Goal: Task Accomplishment & Management: Manage account settings

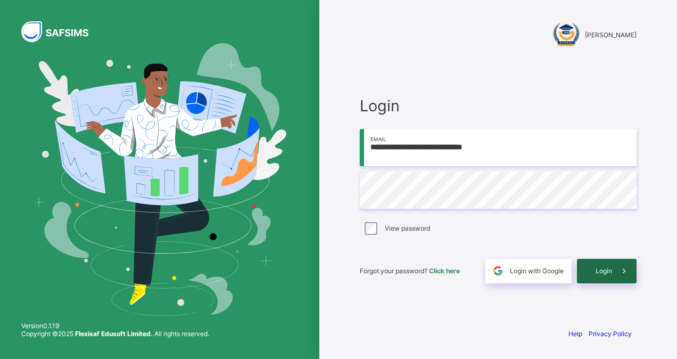
click at [603, 265] on div "Login" at bounding box center [607, 271] width 60 height 24
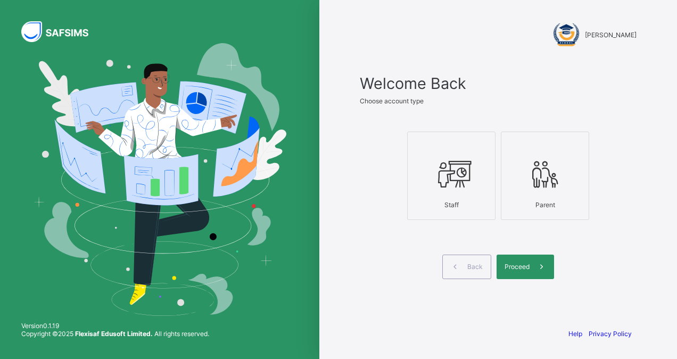
click at [463, 189] on icon at bounding box center [451, 174] width 37 height 32
click at [523, 259] on div "Proceed" at bounding box center [524, 266] width 57 height 24
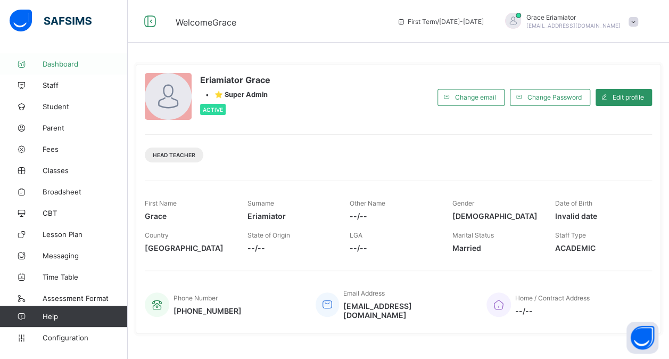
click at [66, 64] on span "Dashboard" at bounding box center [85, 64] width 85 height 9
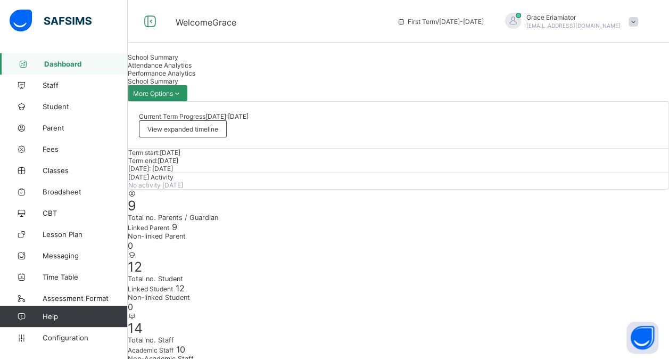
click at [192, 69] on span "Attendance Analytics" at bounding box center [160, 65] width 64 height 8
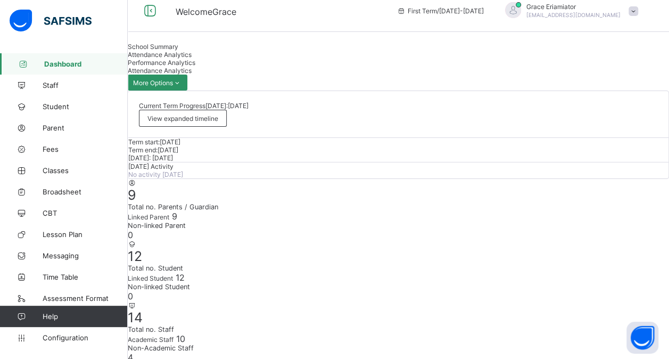
scroll to position [15, 0]
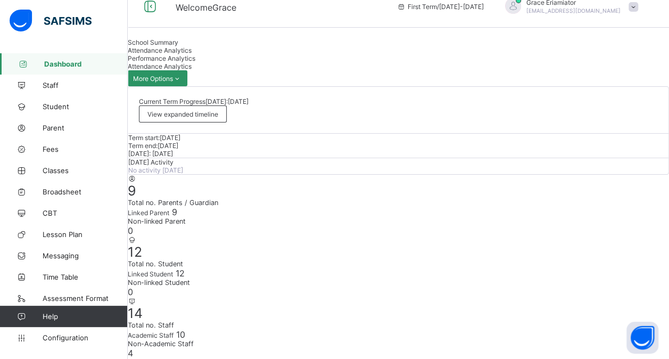
click at [195, 62] on span "Performance Analytics" at bounding box center [162, 58] width 68 height 8
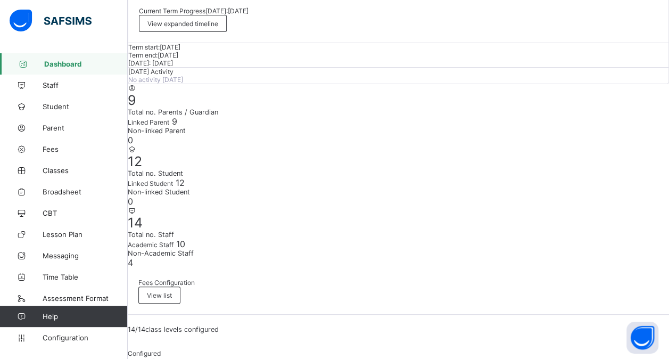
scroll to position [0, 0]
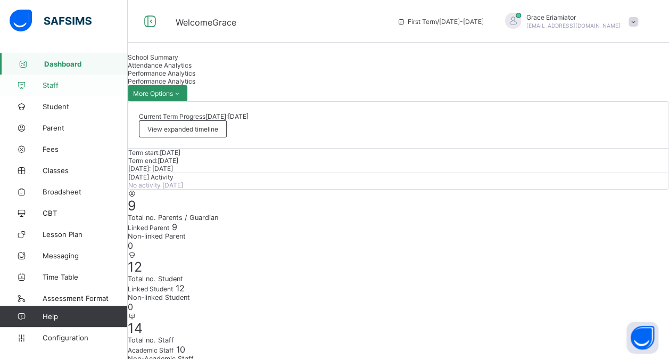
click at [51, 88] on span "Staff" at bounding box center [85, 85] width 85 height 9
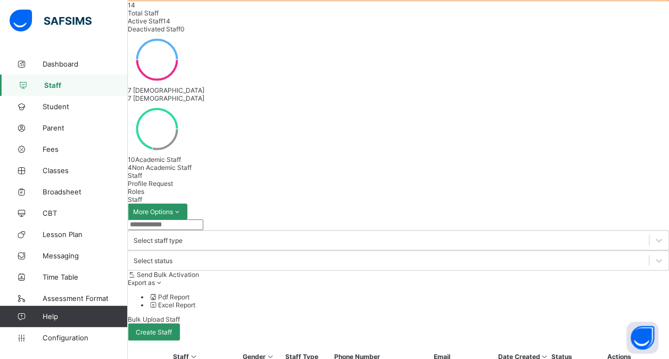
scroll to position [110, 0]
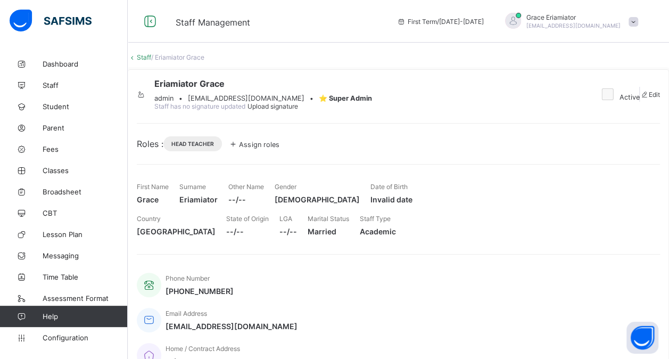
click at [279, 148] on span "Assign roles" at bounding box center [259, 144] width 40 height 8
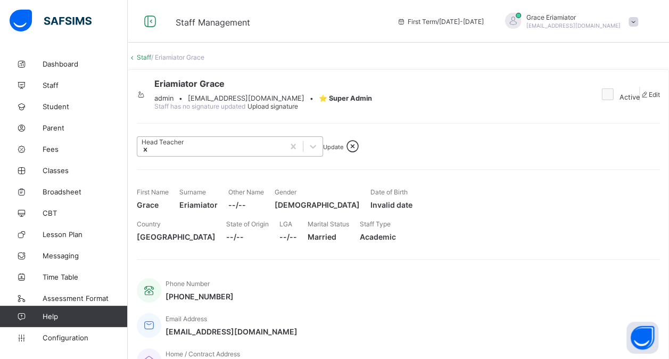
click at [284, 156] on div "Head Teacher" at bounding box center [210, 146] width 146 height 19
click at [340, 156] on div "Head Teacher Update" at bounding box center [398, 140] width 523 height 34
click at [151, 61] on link "Staff" at bounding box center [144, 57] width 14 height 8
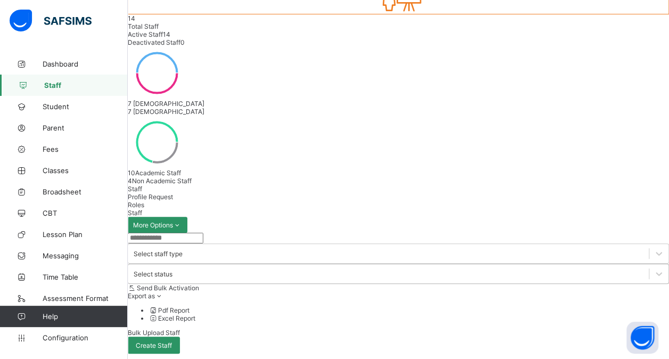
scroll to position [113, 0]
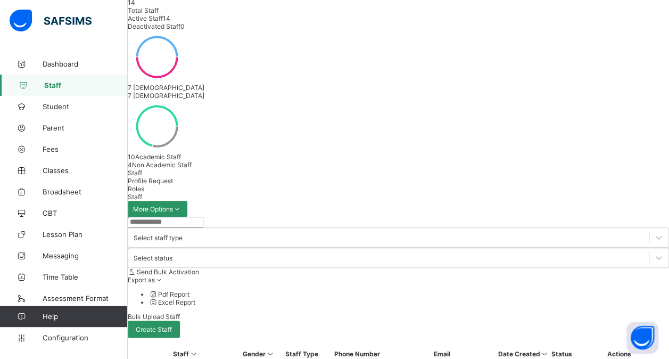
click at [173, 177] on span "Profile Request" at bounding box center [150, 181] width 45 height 8
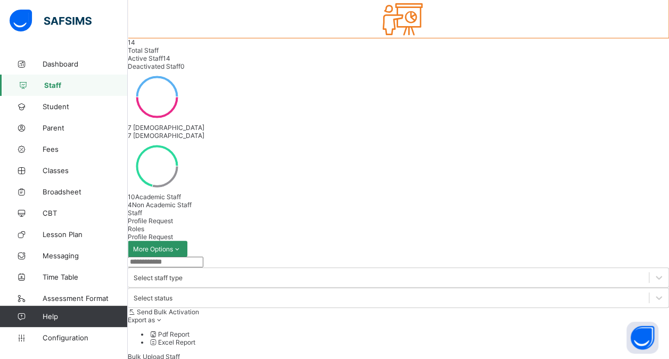
scroll to position [71, 0]
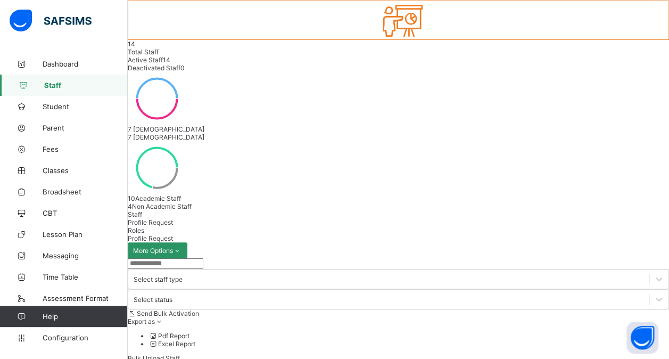
click at [142, 210] on span "Staff" at bounding box center [135, 214] width 14 height 8
click at [60, 108] on span "Student" at bounding box center [85, 106] width 85 height 9
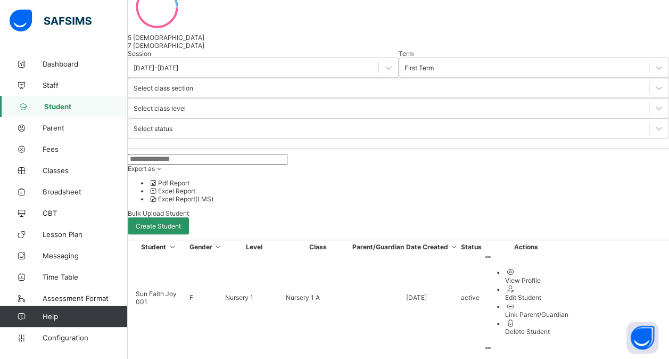
scroll to position [180, 0]
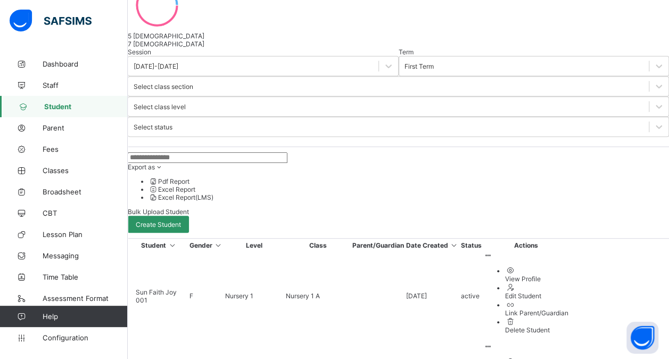
click at [568, 275] on div "View Profile" at bounding box center [536, 279] width 63 height 8
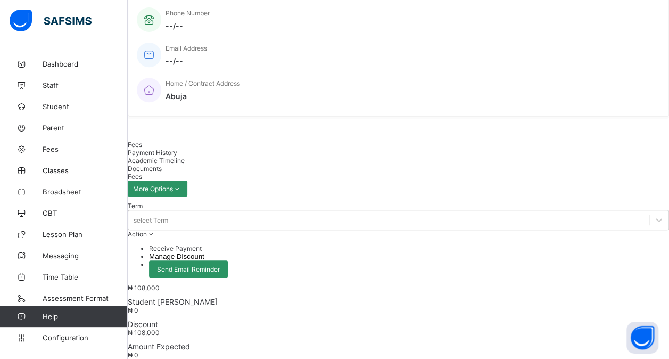
scroll to position [190, 0]
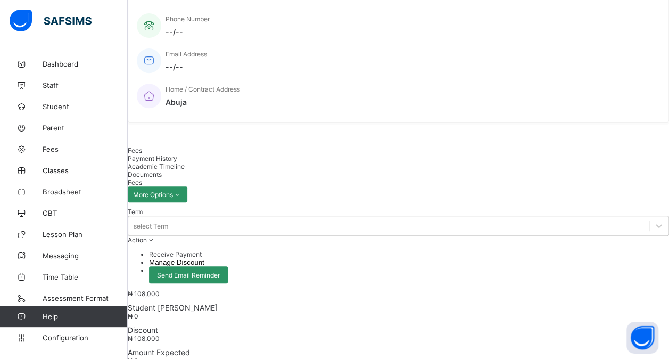
click at [207, 161] on div "Payment History" at bounding box center [398, 158] width 541 height 8
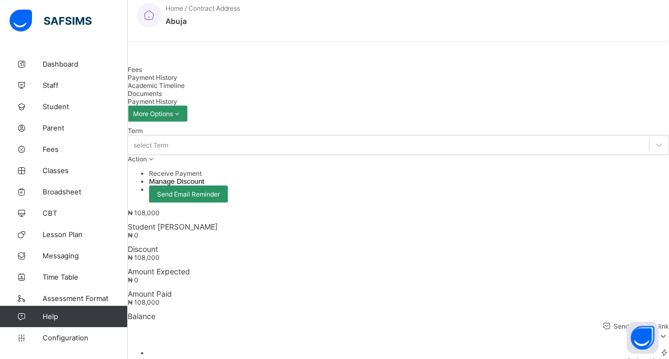
click at [185, 81] on span "Academic Timeline" at bounding box center [156, 85] width 57 height 8
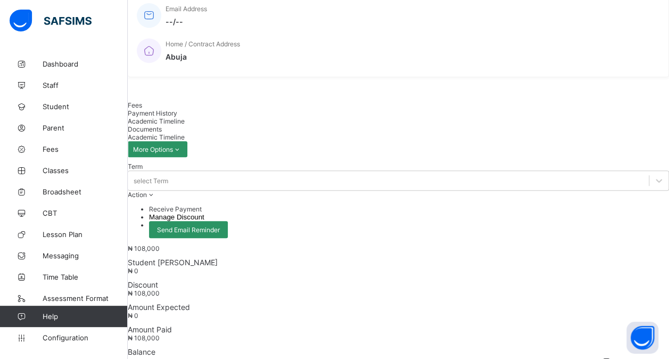
click at [162, 125] on span "Documents" at bounding box center [145, 129] width 34 height 8
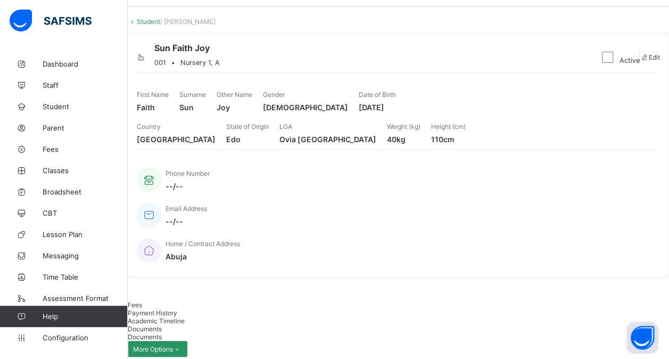
scroll to position [0, 0]
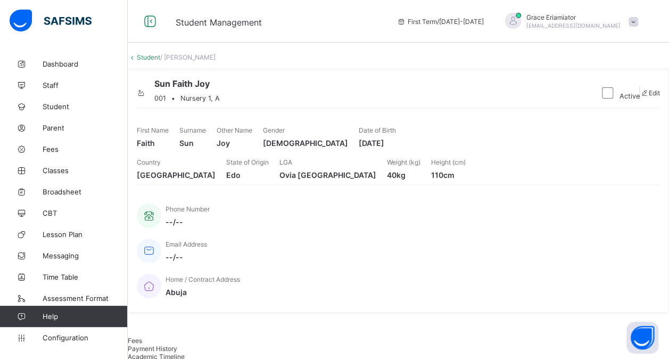
click at [160, 61] on link "Student" at bounding box center [148, 57] width 23 height 8
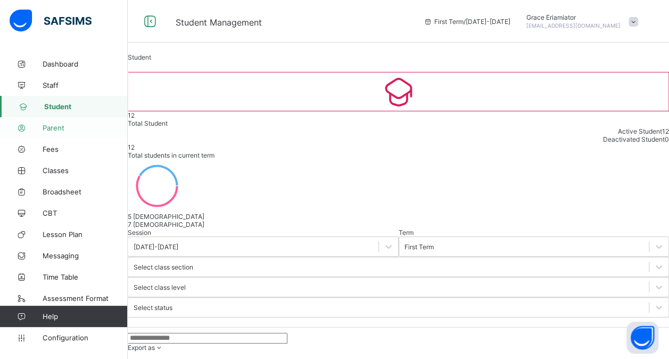
click at [58, 127] on span "Parent" at bounding box center [85, 127] width 85 height 9
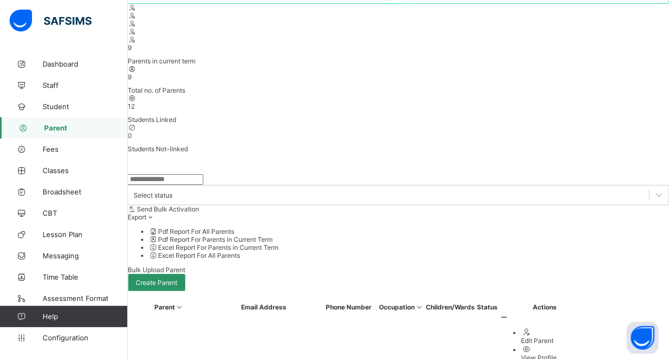
scroll to position [122, 0]
click at [581, 352] on div "View Profile" at bounding box center [555, 356] width 69 height 8
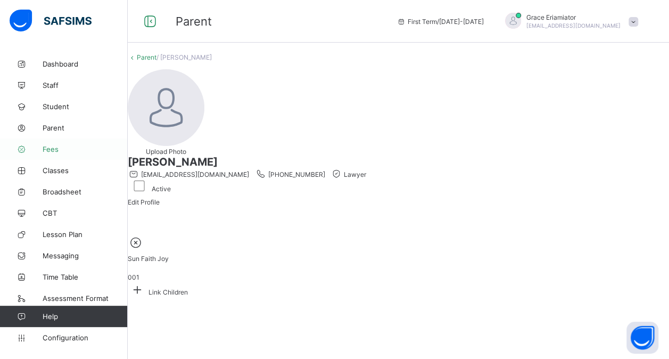
click at [52, 148] on span "Fees" at bounding box center [85, 149] width 85 height 9
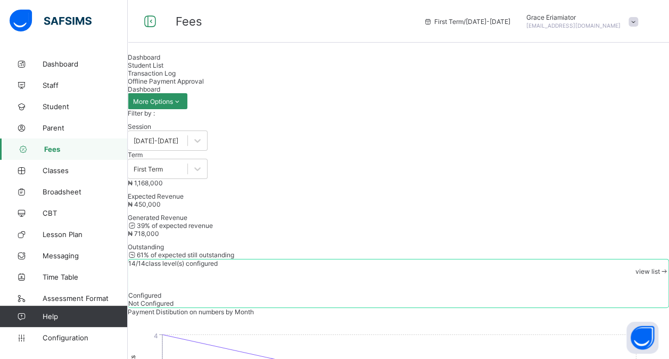
click at [163, 69] on span "Student List" at bounding box center [146, 65] width 36 height 8
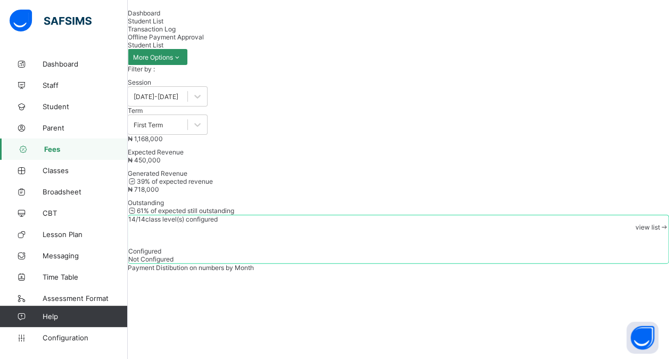
scroll to position [43, 0]
click at [176, 34] on span "Transaction Log" at bounding box center [152, 30] width 48 height 8
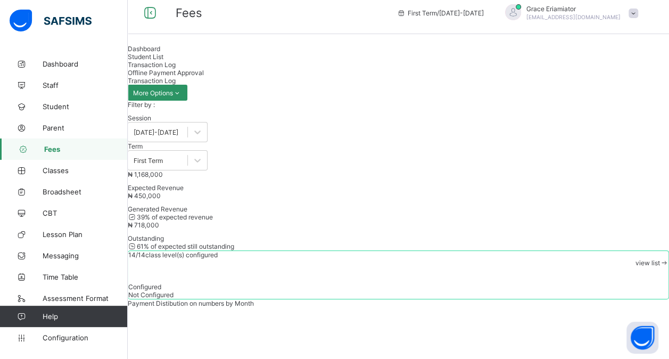
scroll to position [57, 0]
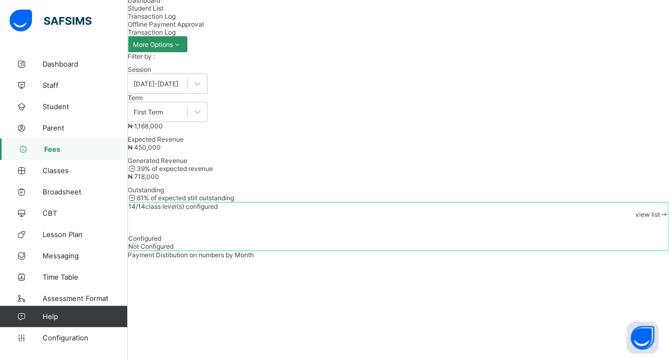
click at [348, 27] on div "Offline Payment Approval" at bounding box center [398, 24] width 541 height 8
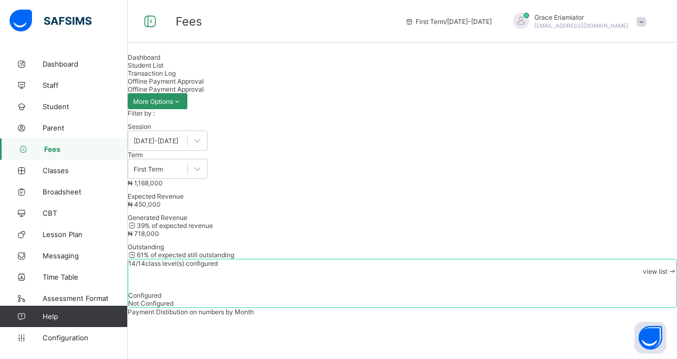
click at [176, 77] on span "Transaction Log" at bounding box center [152, 73] width 48 height 8
click at [204, 78] on span "Offline Payment Approval" at bounding box center [166, 81] width 76 height 8
click at [67, 170] on span "Classes" at bounding box center [85, 170] width 85 height 9
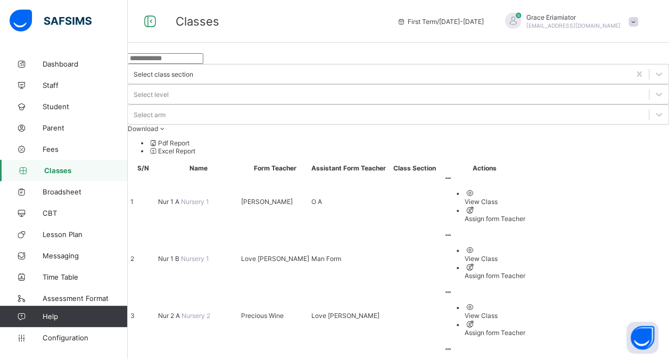
click at [181, 197] on span "Nur 1 A" at bounding box center [169, 201] width 23 height 8
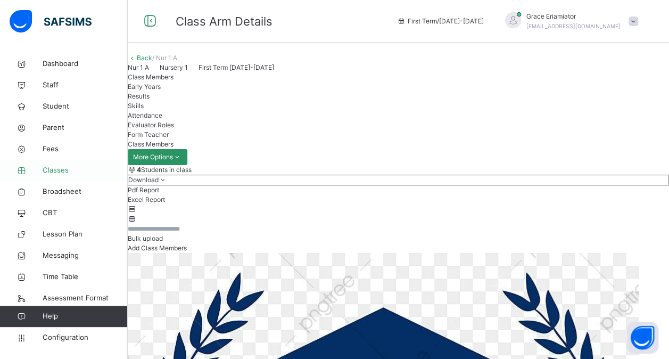
click at [60, 169] on span "Classes" at bounding box center [85, 170] width 85 height 11
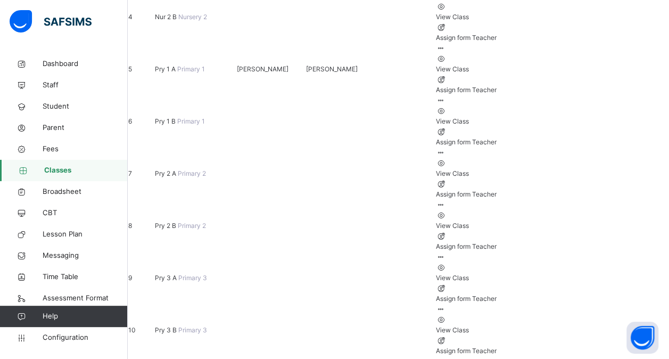
scroll to position [329, 0]
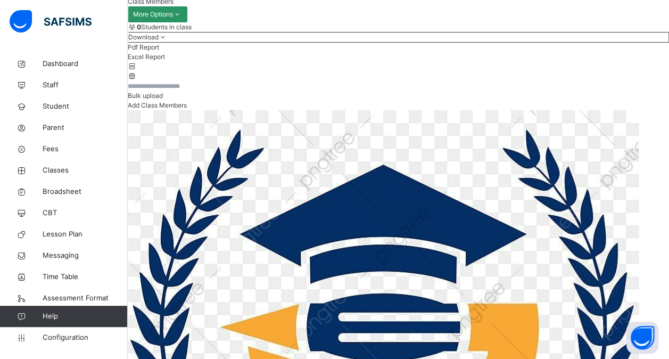
scroll to position [155, 0]
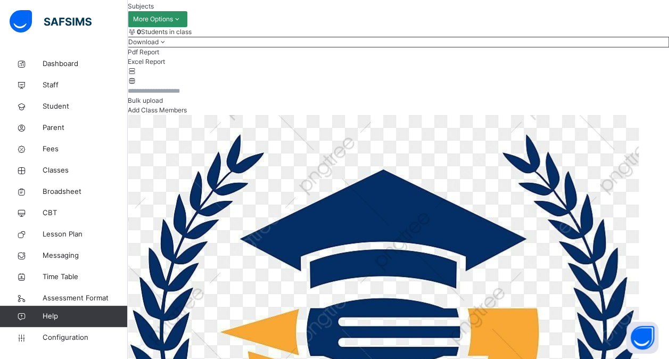
scroll to position [146, 0]
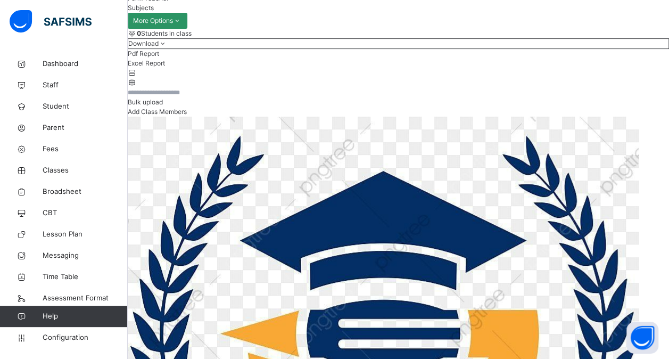
click at [67, 170] on span "Classes" at bounding box center [85, 170] width 85 height 11
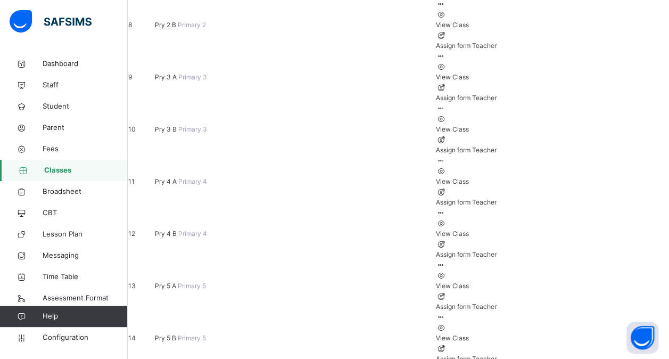
scroll to position [530, 0]
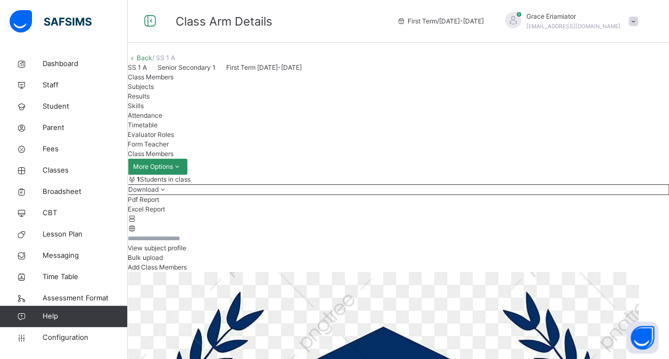
scroll to position [83, 0]
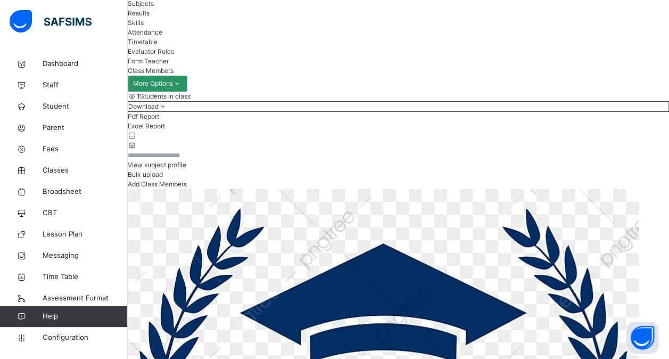
click at [154, 7] on span "Subjects" at bounding box center [141, 3] width 26 height 8
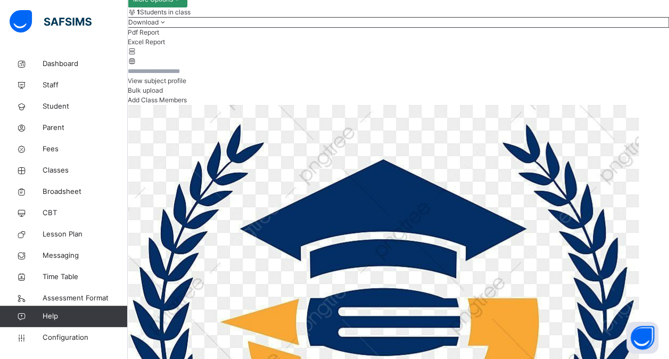
scroll to position [203, 0]
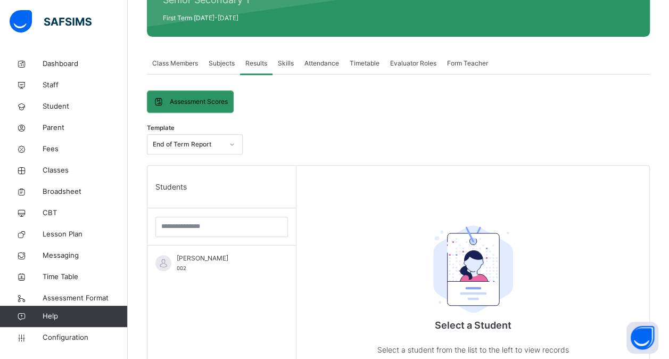
scroll to position [140, 0]
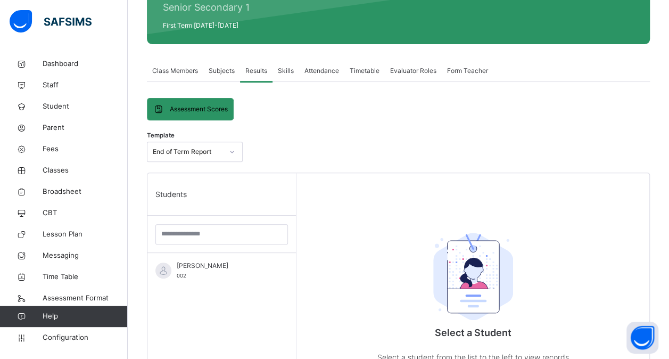
click at [287, 78] on div "Skills" at bounding box center [285, 70] width 27 height 21
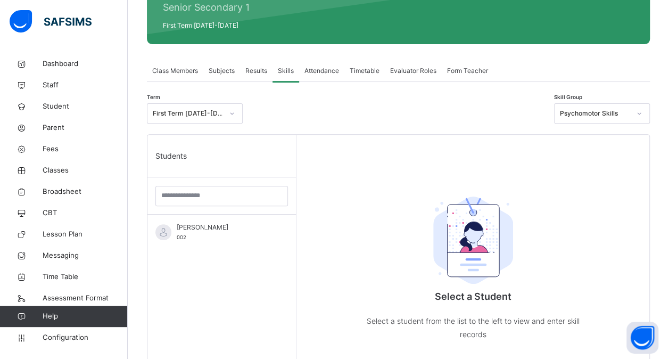
click at [318, 72] on span "Attendance" at bounding box center [321, 71] width 35 height 10
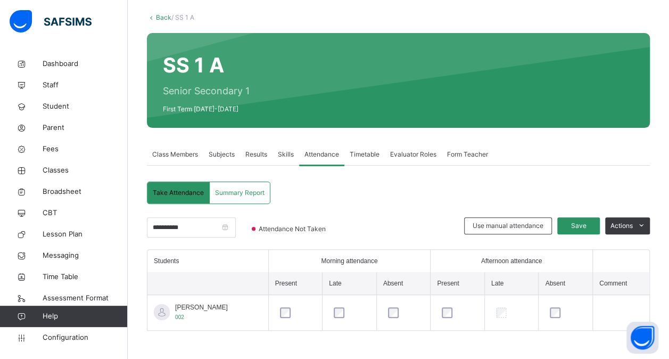
click at [371, 153] on span "Timetable" at bounding box center [365, 154] width 30 height 10
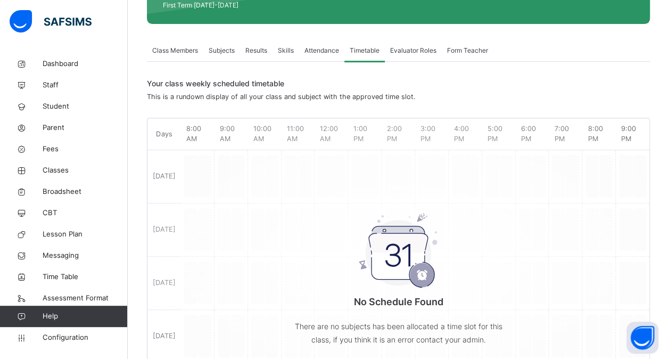
scroll to position [161, 0]
click at [325, 56] on div "Attendance" at bounding box center [321, 49] width 45 height 21
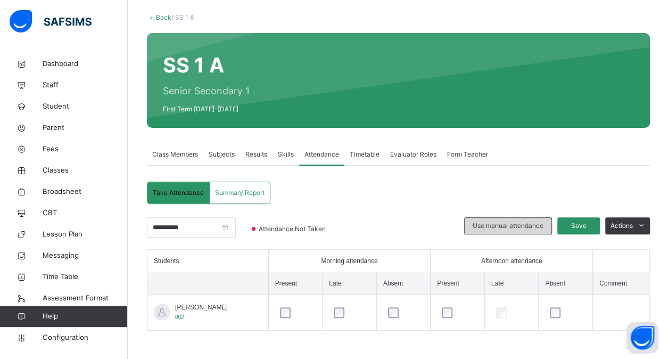
click at [495, 233] on div "Use manual attendance" at bounding box center [508, 225] width 88 height 17
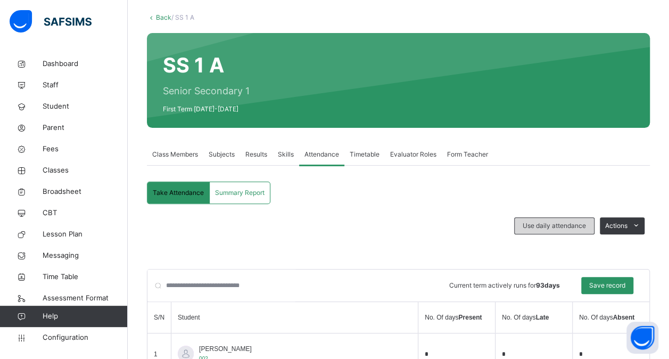
scroll to position [101, 0]
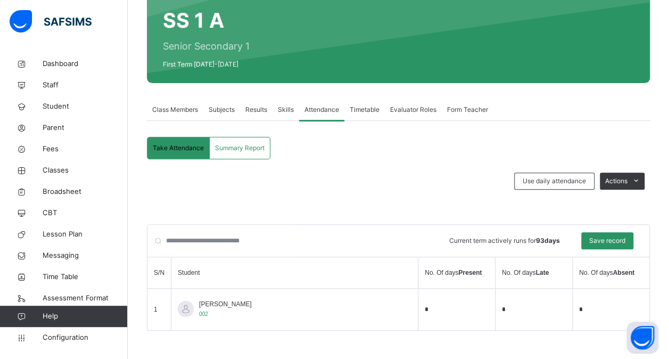
click at [425, 311] on input "*" at bounding box center [457, 309] width 64 height 15
click at [368, 112] on span "Timetable" at bounding box center [365, 110] width 30 height 10
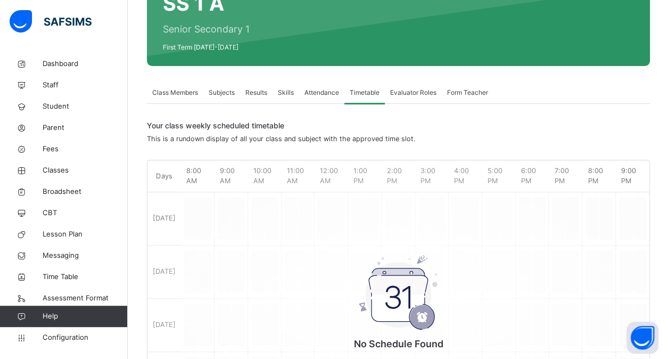
scroll to position [115, 0]
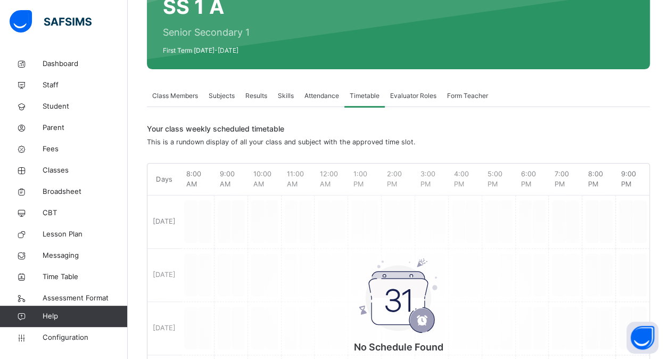
click at [462, 98] on span "Form Teacher" at bounding box center [467, 96] width 41 height 10
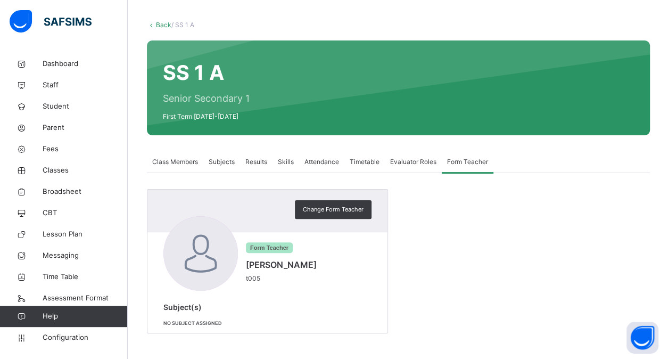
scroll to position [0, 0]
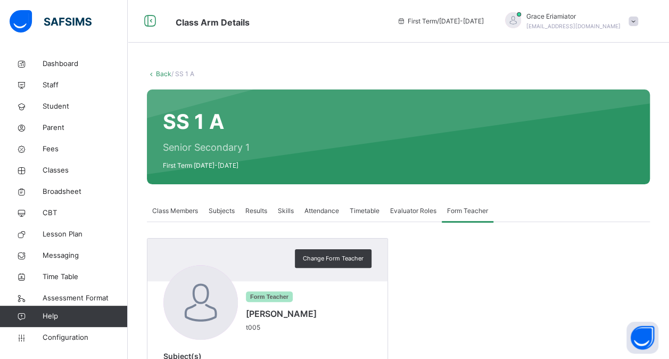
click at [164, 72] on link "Back" at bounding box center [163, 74] width 15 height 8
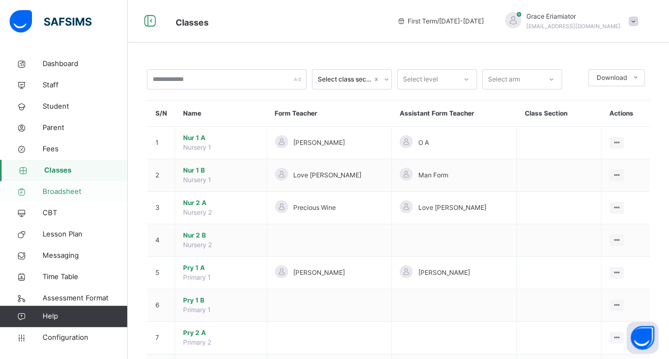
click at [64, 190] on span "Broadsheet" at bounding box center [85, 191] width 85 height 11
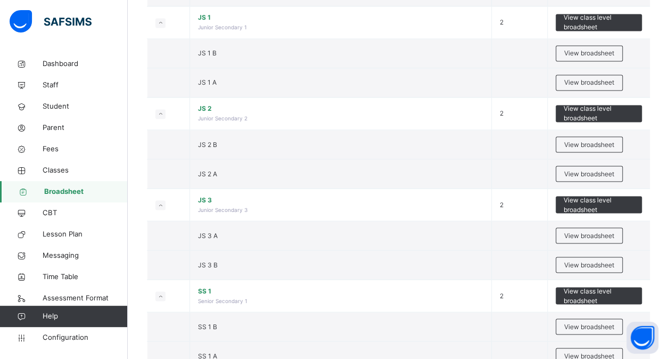
scroll to position [858, 0]
click at [70, 171] on span "Classes" at bounding box center [85, 170] width 85 height 11
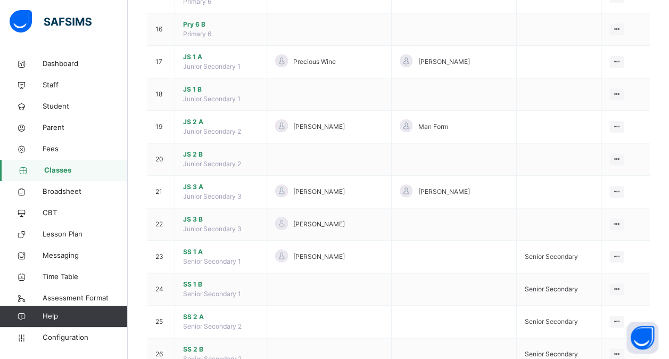
scroll to position [601, 0]
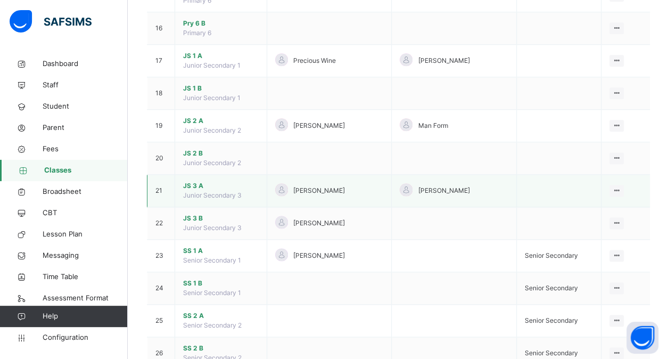
click at [192, 182] on span "JS 3 A" at bounding box center [221, 186] width 76 height 10
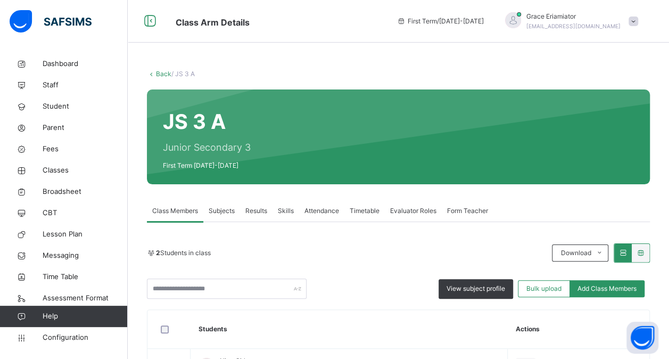
scroll to position [118, 0]
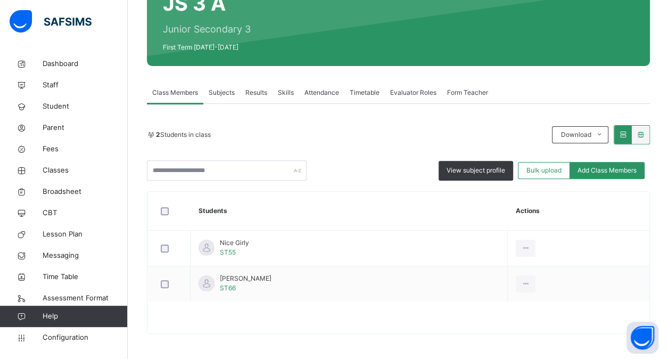
click at [224, 95] on span "Subjects" at bounding box center [222, 93] width 26 height 10
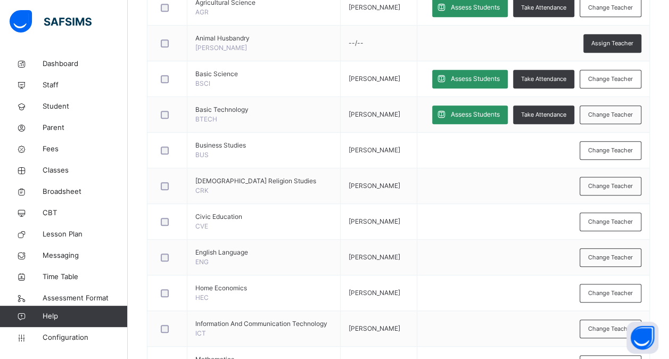
scroll to position [315, 0]
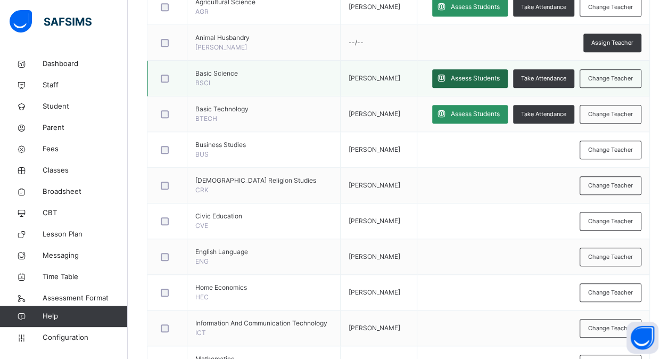
click at [471, 74] on span "Assess Students" at bounding box center [475, 78] width 49 height 10
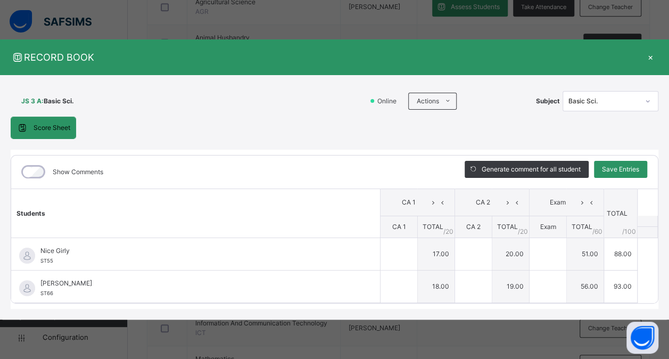
type input "**"
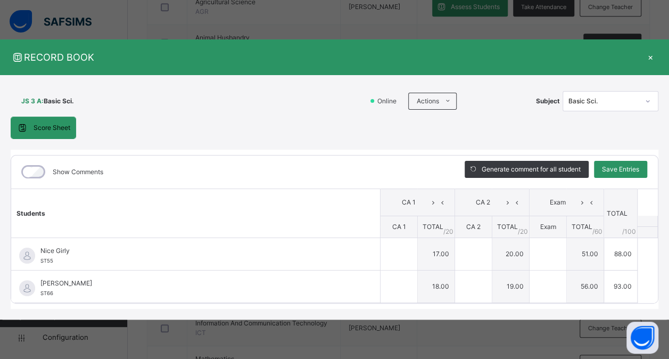
type input "**"
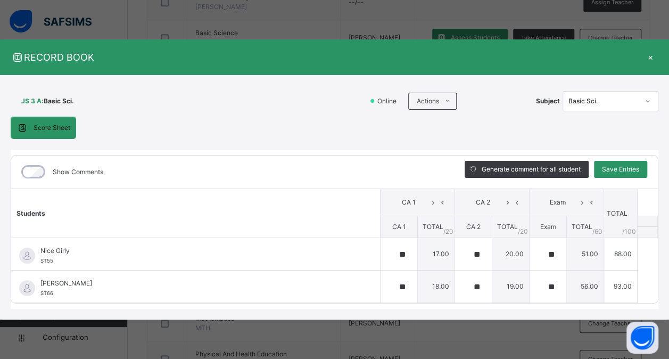
scroll to position [358, 0]
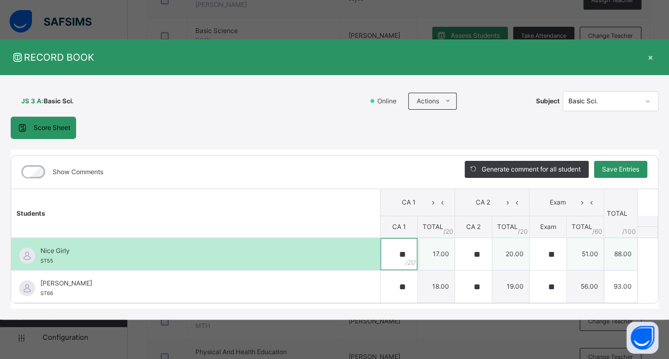
click at [413, 251] on div "**" at bounding box center [398, 254] width 37 height 32
type input "*"
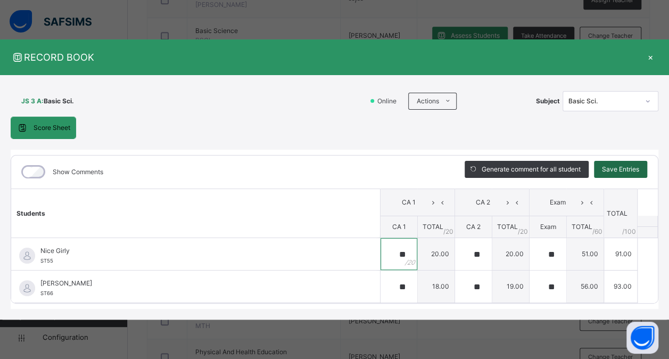
type input "**"
click at [622, 172] on span "Save Entries" at bounding box center [620, 169] width 37 height 10
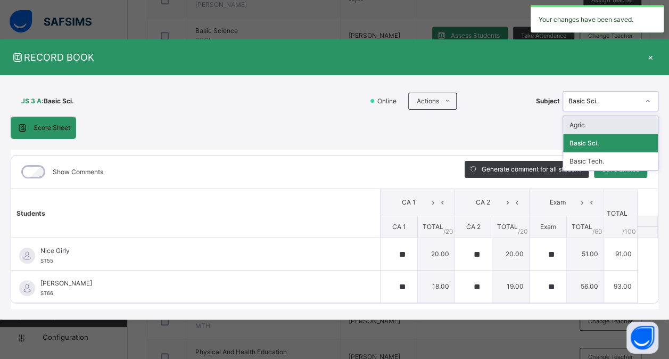
click at [646, 102] on icon at bounding box center [647, 101] width 6 height 11
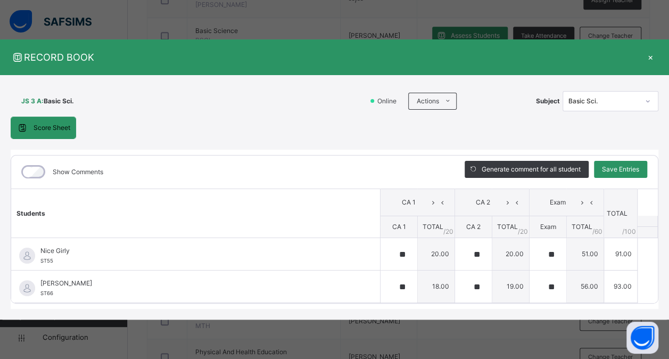
click at [530, 127] on div "Score Sheet Score Sheet Show Comments Generate comment for all student Save Ent…" at bounding box center [334, 213] width 647 height 193
click at [650, 59] on div "×" at bounding box center [650, 57] width 16 height 14
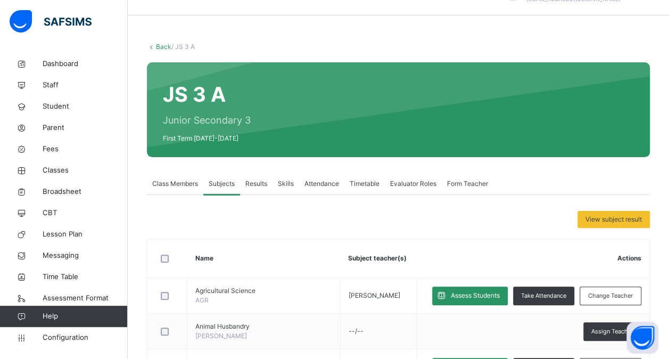
scroll to position [27, 0]
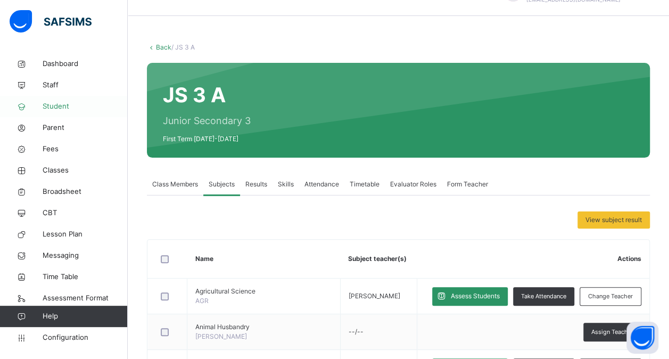
click at [58, 106] on span "Student" at bounding box center [85, 106] width 85 height 11
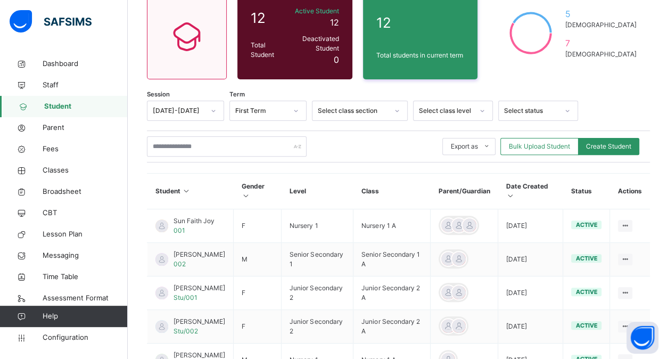
scroll to position [100, 0]
click at [52, 211] on span "CBT" at bounding box center [85, 212] width 85 height 11
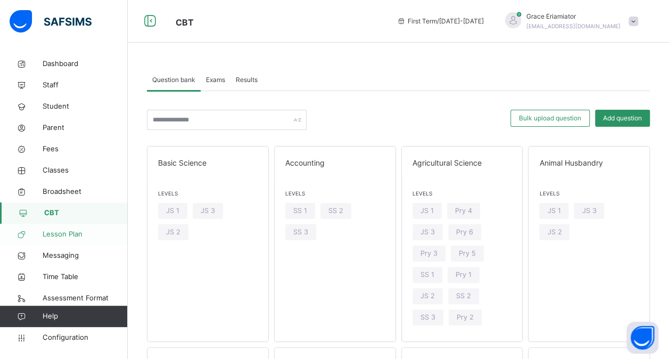
click at [69, 234] on span "Lesson Plan" at bounding box center [85, 234] width 85 height 11
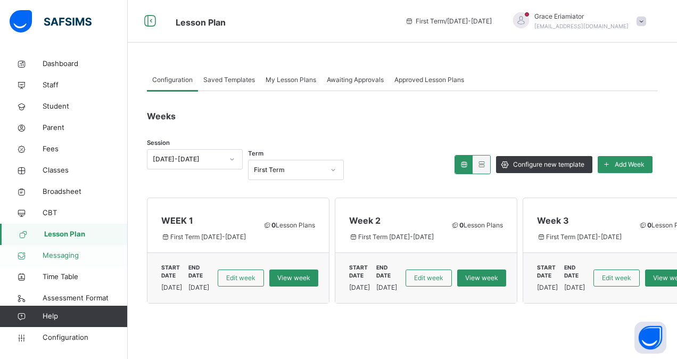
click at [68, 255] on span "Messaging" at bounding box center [85, 255] width 85 height 11
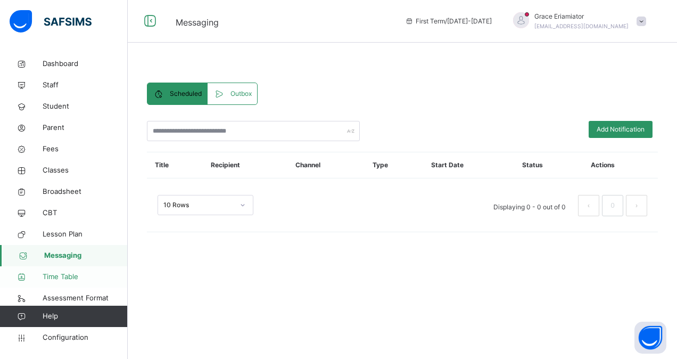
click at [63, 279] on span "Time Table" at bounding box center [85, 276] width 85 height 11
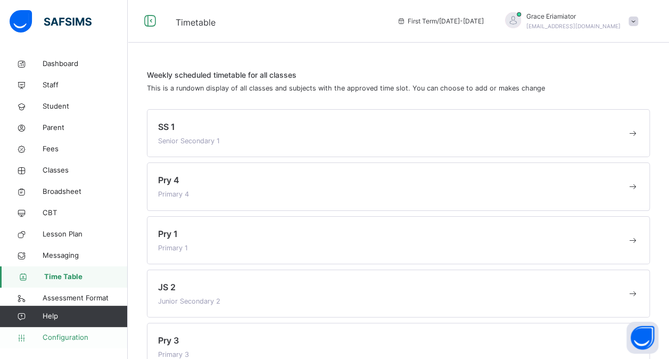
click at [61, 336] on span "Configuration" at bounding box center [85, 337] width 85 height 11
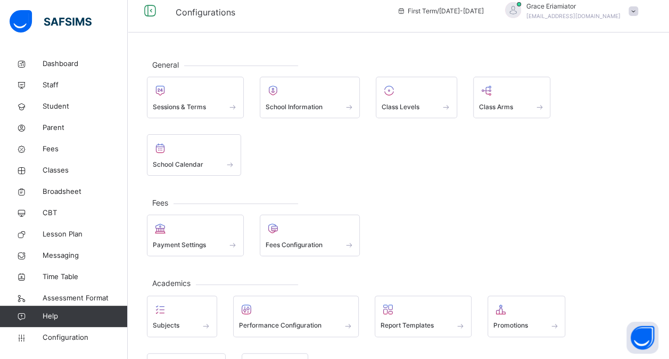
scroll to position [10, 0]
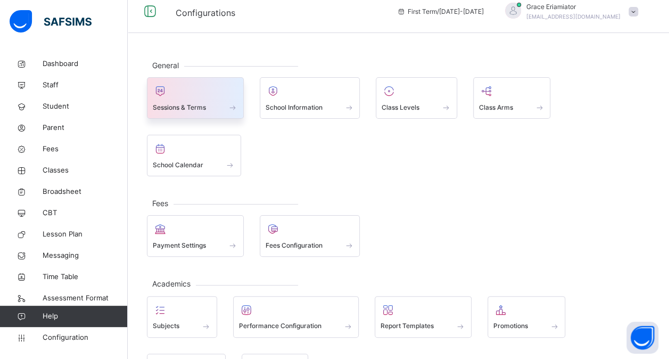
click at [196, 104] on span "Sessions & Terms" at bounding box center [179, 108] width 53 height 10
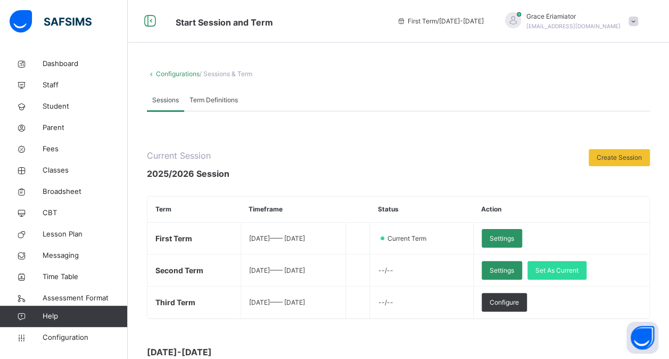
click at [221, 110] on div "Term Definitions" at bounding box center [213, 99] width 59 height 21
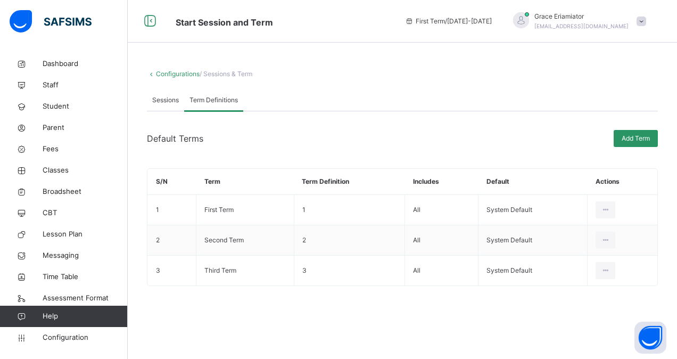
click at [173, 75] on link "Configurations" at bounding box center [178, 74] width 44 height 8
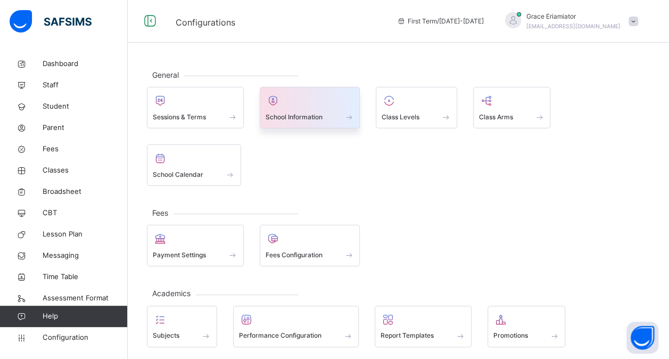
click at [320, 106] on div at bounding box center [309, 101] width 89 height 16
select select "**"
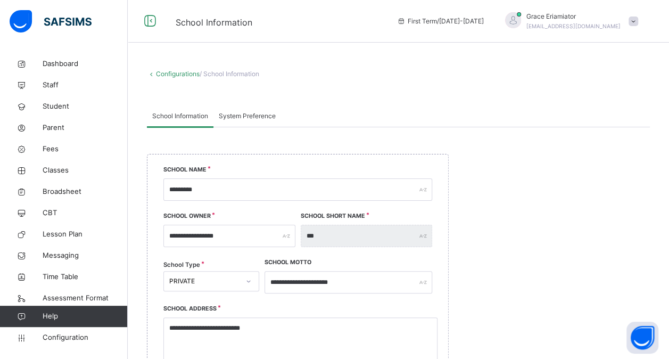
click at [157, 71] on link "Configurations" at bounding box center [178, 74] width 44 height 8
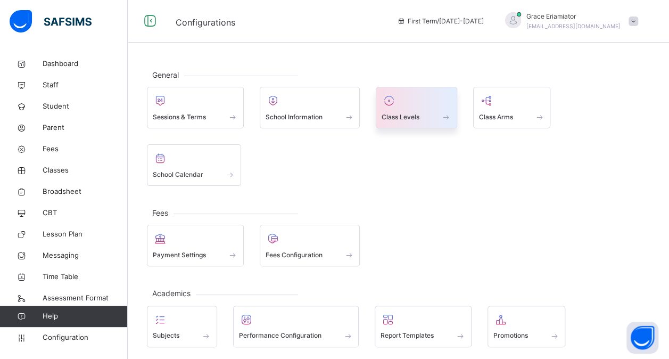
click at [428, 114] on div "Class Levels" at bounding box center [416, 116] width 70 height 11
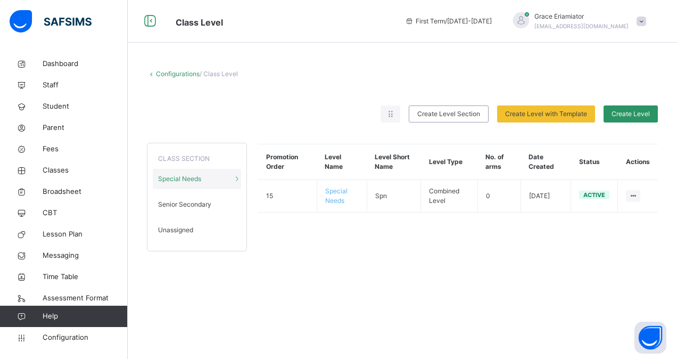
click at [175, 76] on link "Configurations" at bounding box center [178, 74] width 44 height 8
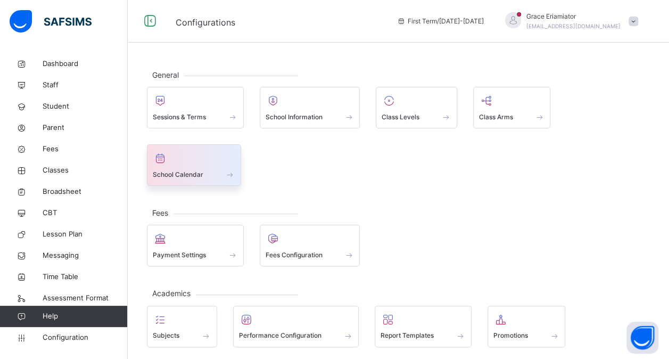
click at [219, 169] on div "School Calendar" at bounding box center [194, 174] width 82 height 11
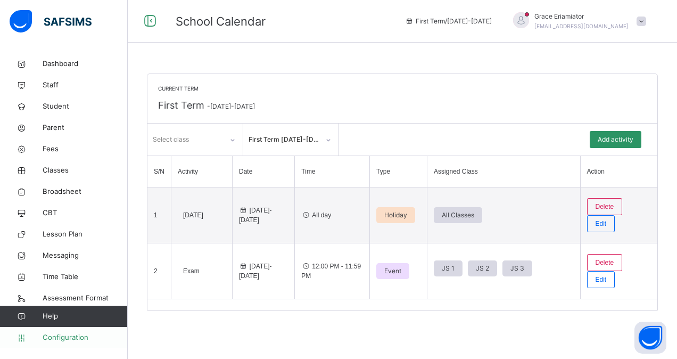
click at [60, 335] on span "Configuration" at bounding box center [85, 337] width 85 height 11
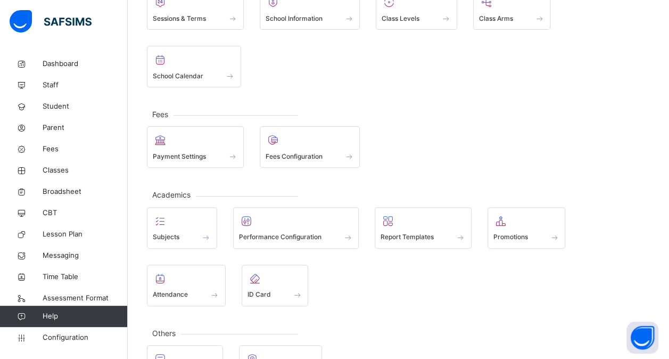
scroll to position [121, 0]
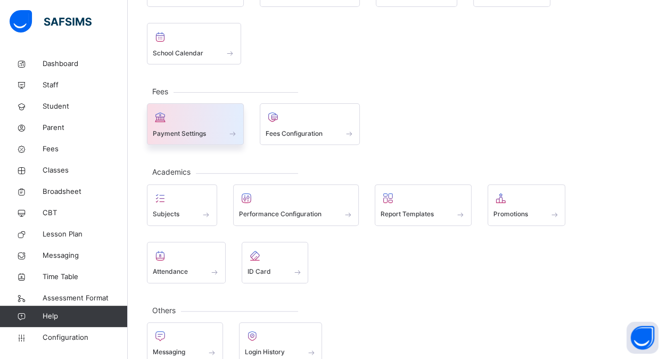
click at [196, 125] on span at bounding box center [195, 126] width 85 height 3
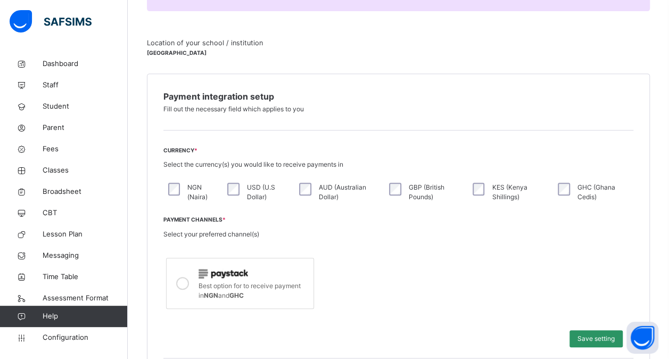
scroll to position [188, 0]
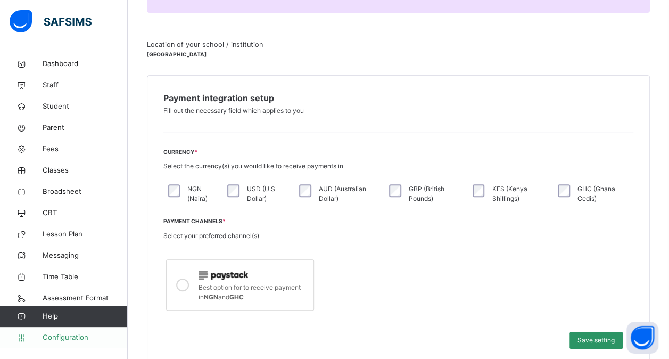
click at [82, 336] on span "Configuration" at bounding box center [85, 337] width 85 height 11
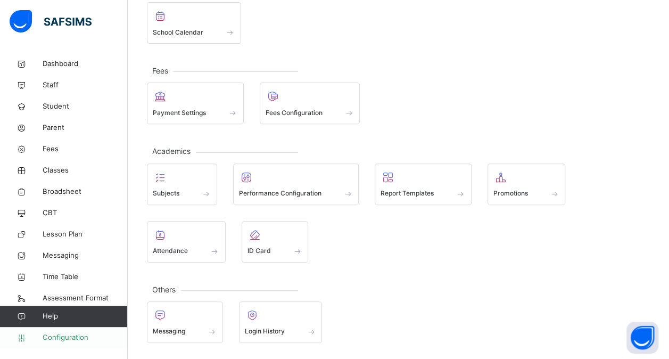
scroll to position [138, 0]
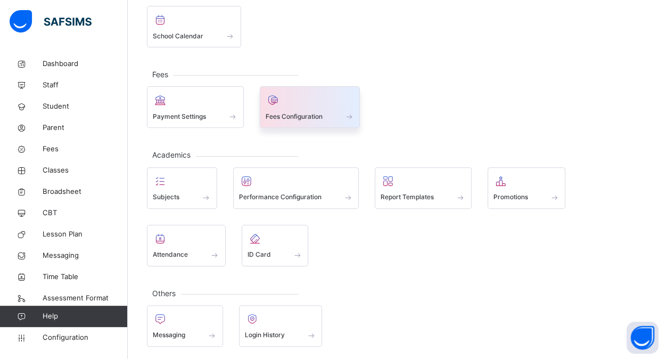
click at [299, 116] on span "Fees Configuration" at bounding box center [293, 117] width 57 height 10
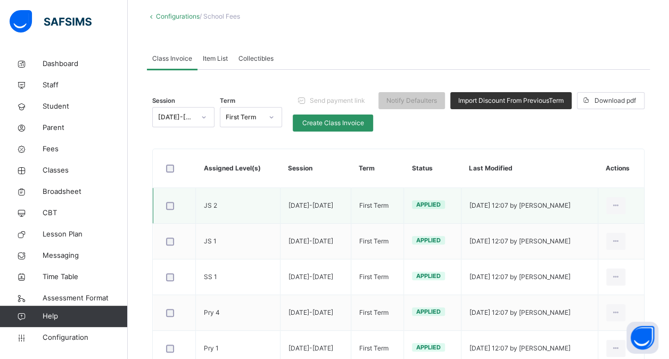
scroll to position [57, 0]
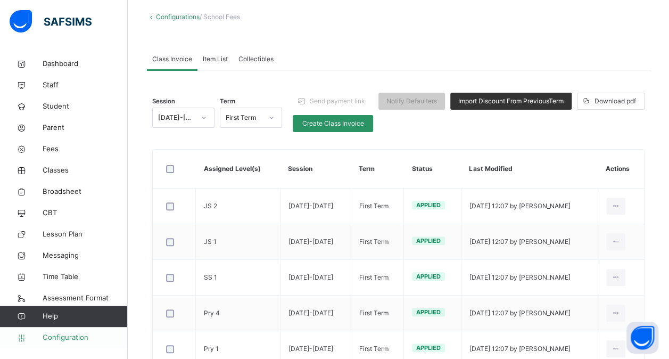
click at [70, 336] on span "Configuration" at bounding box center [85, 337] width 85 height 11
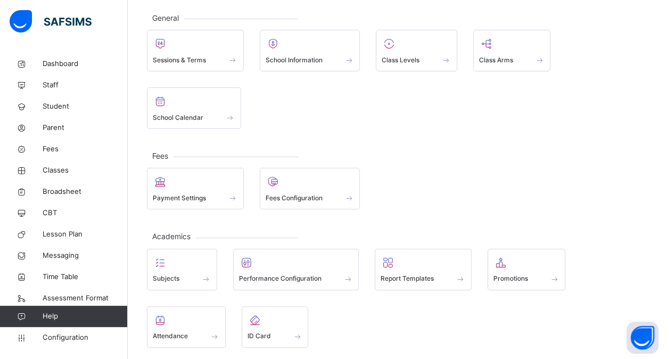
scroll to position [138, 0]
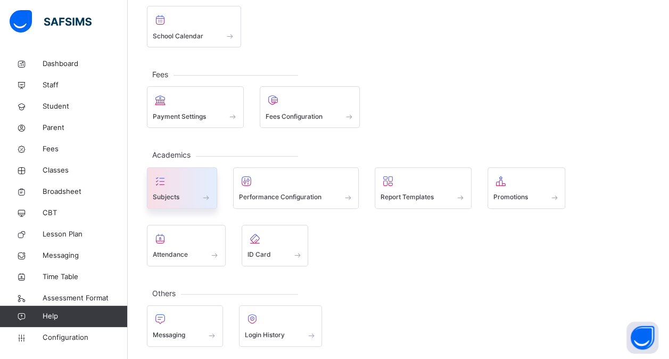
click at [185, 192] on div "Subjects" at bounding box center [182, 197] width 59 height 11
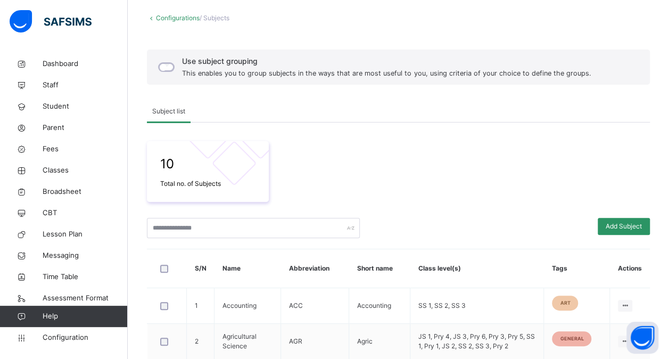
scroll to position [55, 0]
click at [177, 21] on div "Configurations / Subjects" at bounding box center [398, 19] width 503 height 10
click at [177, 21] on link "Configurations" at bounding box center [178, 18] width 44 height 8
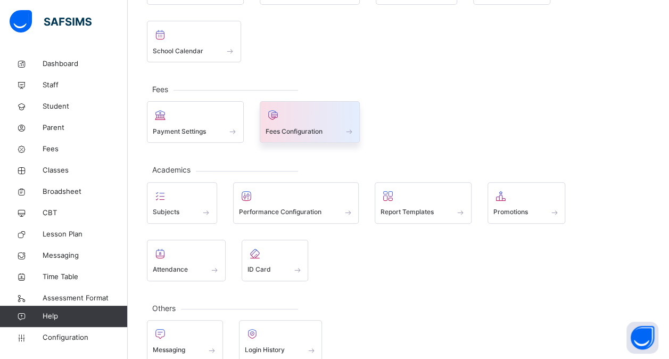
scroll to position [138, 0]
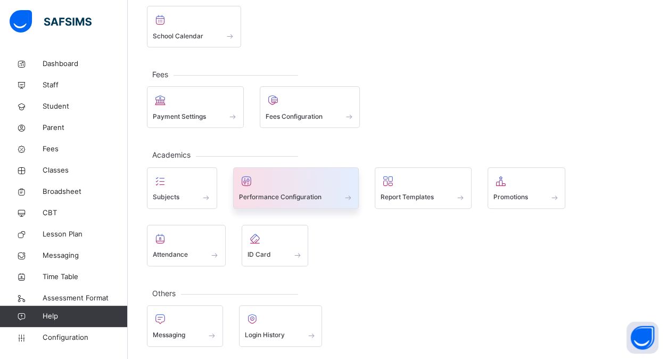
click at [309, 177] on div at bounding box center [296, 181] width 114 height 16
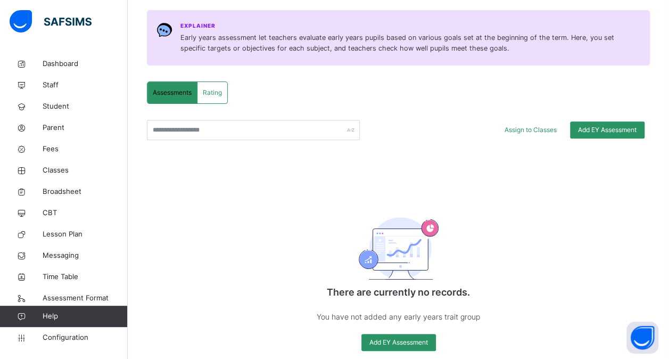
scroll to position [184, 0]
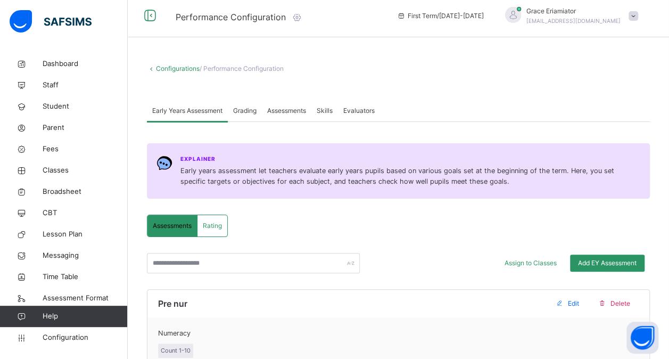
scroll to position [5, 0]
click at [294, 117] on div "Assessments" at bounding box center [286, 111] width 49 height 21
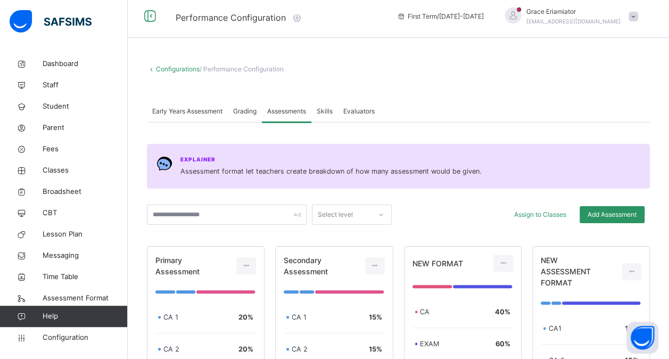
click at [329, 107] on span "Skills" at bounding box center [325, 111] width 16 height 10
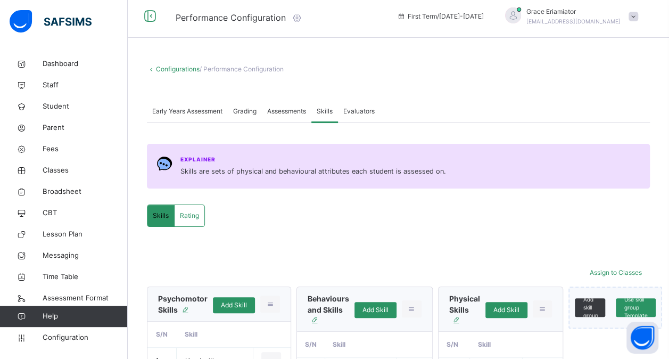
click at [177, 68] on link "Configurations" at bounding box center [178, 69] width 44 height 8
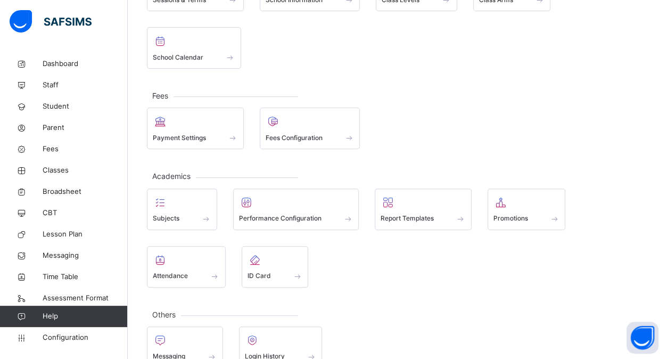
scroll to position [138, 0]
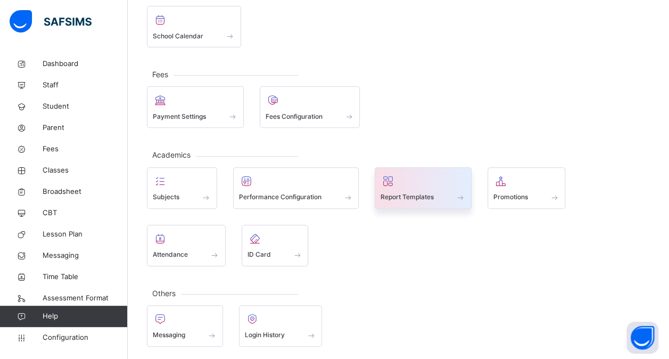
click at [433, 179] on div at bounding box center [422, 181] width 85 height 16
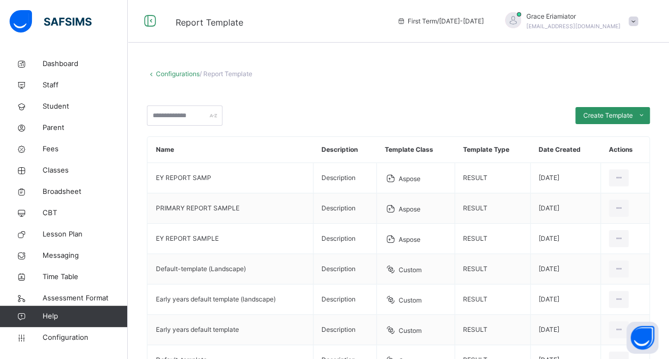
click at [183, 70] on link "Configurations" at bounding box center [178, 74] width 44 height 8
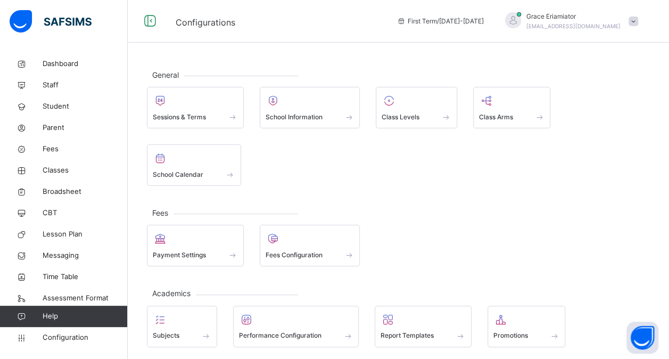
scroll to position [138, 0]
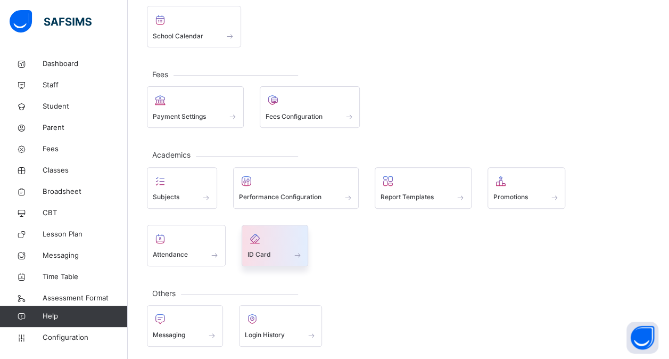
click at [273, 238] on div at bounding box center [274, 238] width 55 height 16
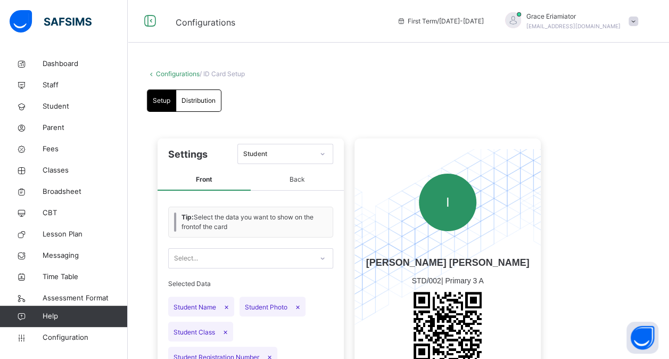
click at [178, 74] on link "Configurations" at bounding box center [178, 74] width 44 height 8
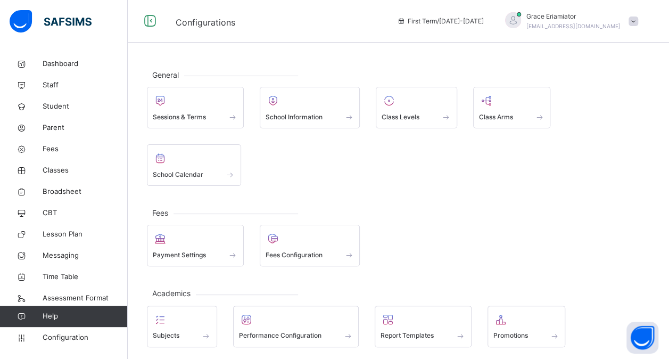
scroll to position [138, 0]
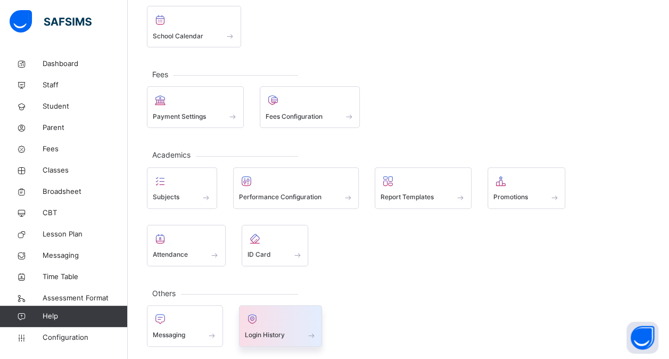
click at [282, 319] on div at bounding box center [281, 319] width 72 height 16
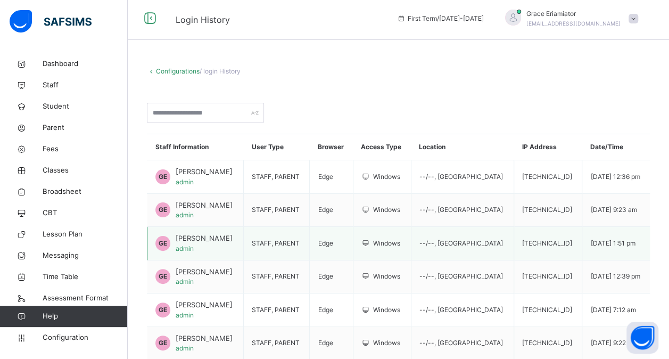
scroll to position [2, 0]
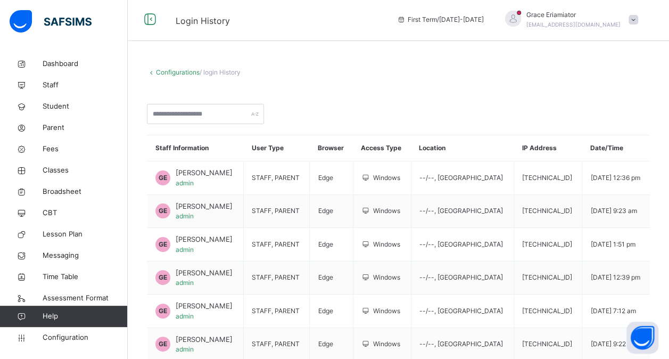
click at [172, 72] on link "Configurations" at bounding box center [178, 72] width 44 height 8
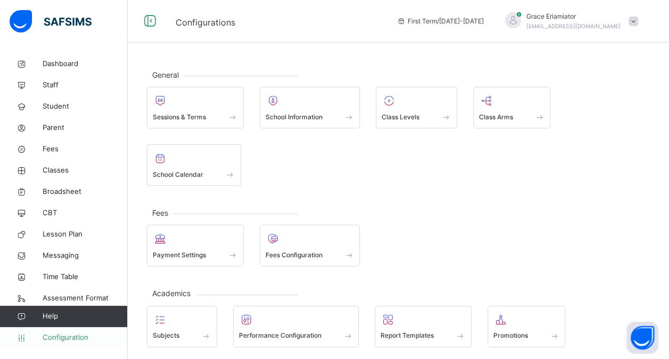
click at [76, 338] on span "Configuration" at bounding box center [85, 337] width 85 height 11
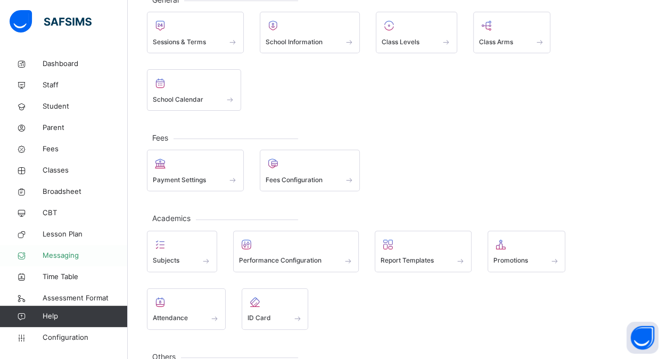
scroll to position [82, 0]
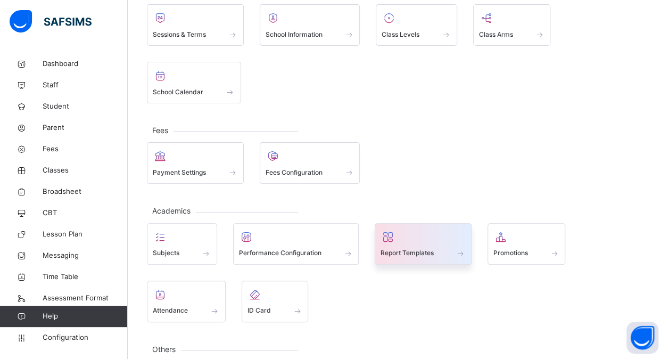
click at [405, 235] on div at bounding box center [422, 237] width 85 height 16
